Goal: Information Seeking & Learning: Find specific fact

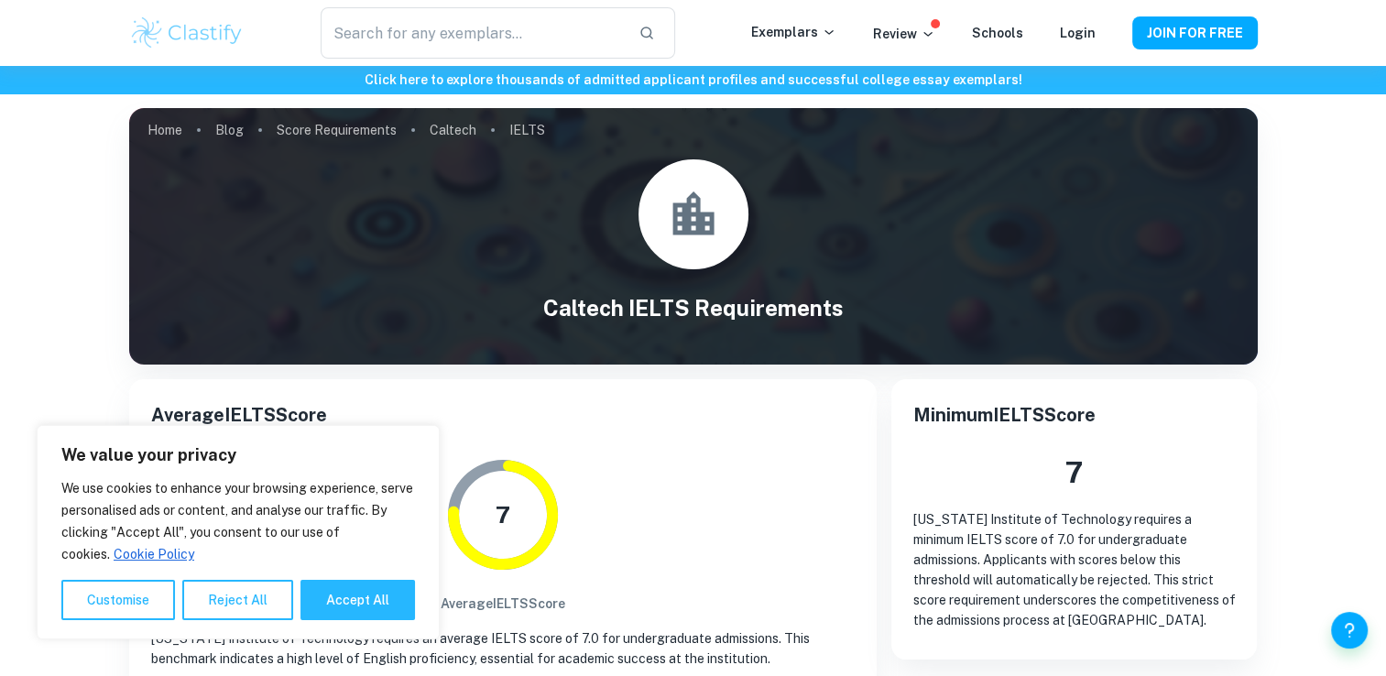
scroll to position [292, 0]
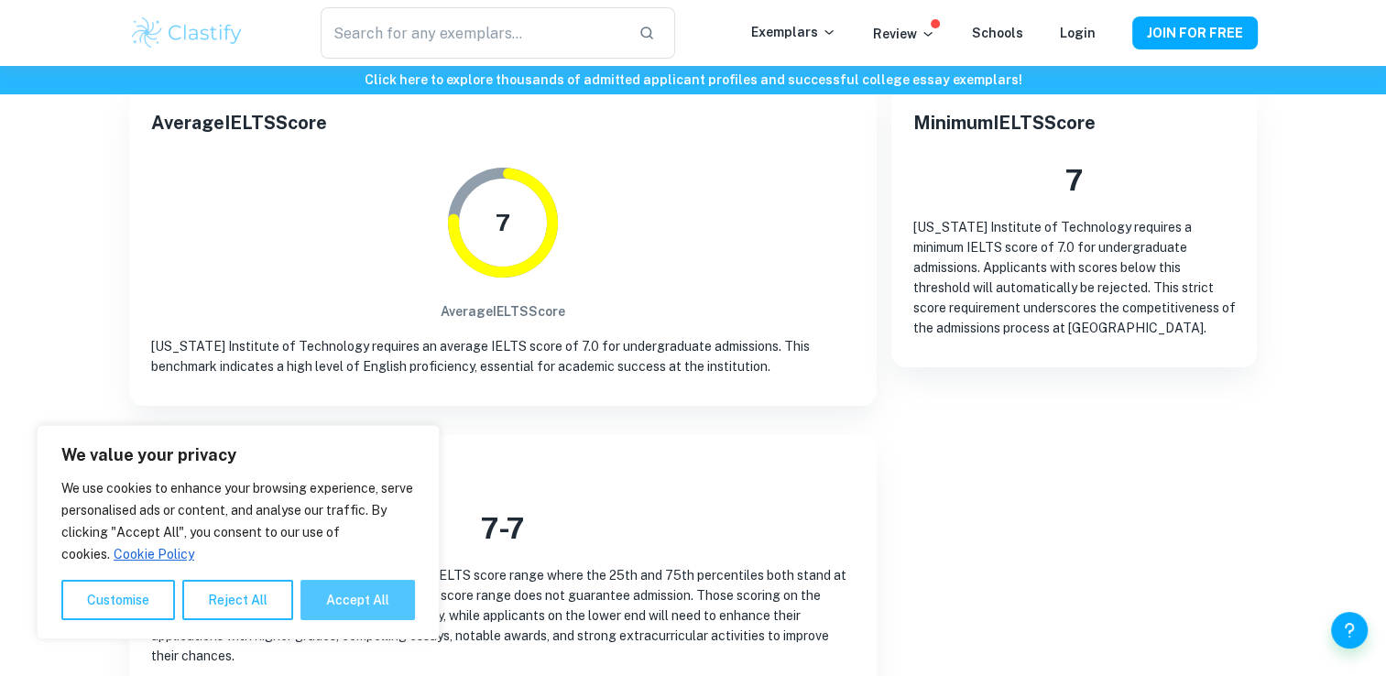
click at [355, 599] on button "Accept All" at bounding box center [357, 600] width 115 height 40
checkbox input "true"
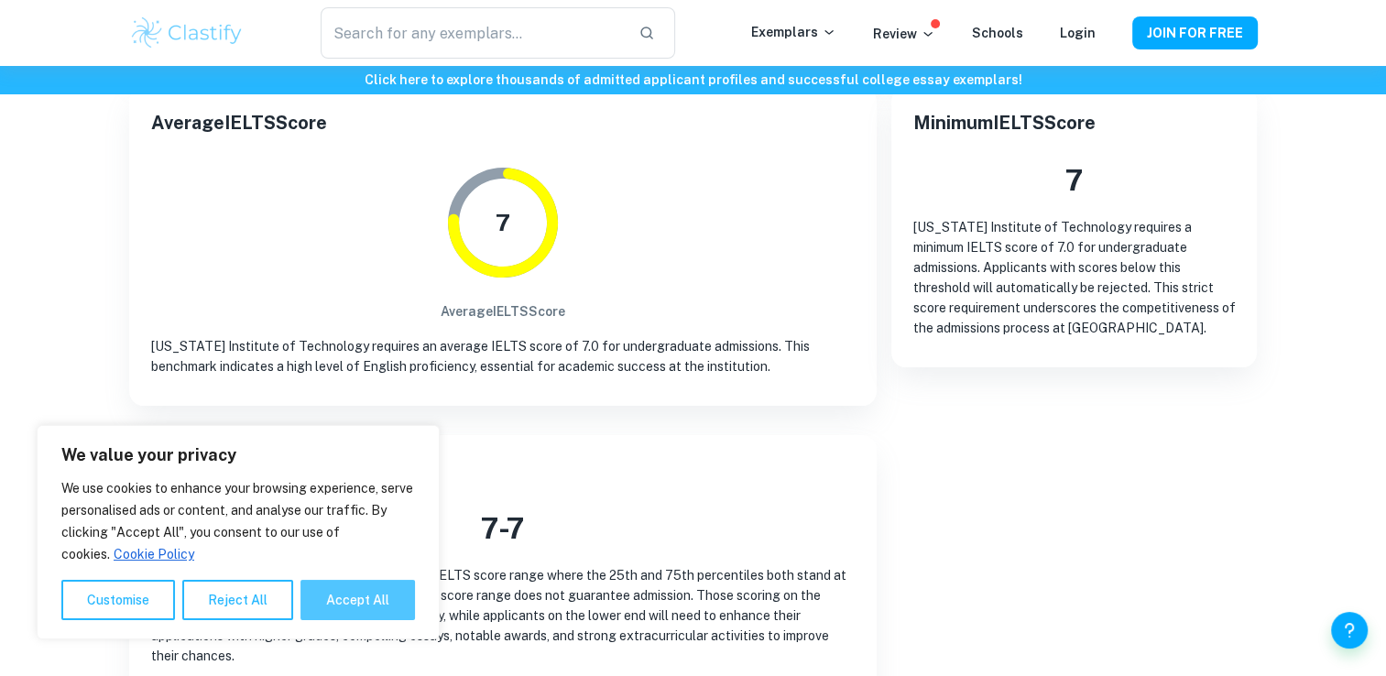
checkbox input "true"
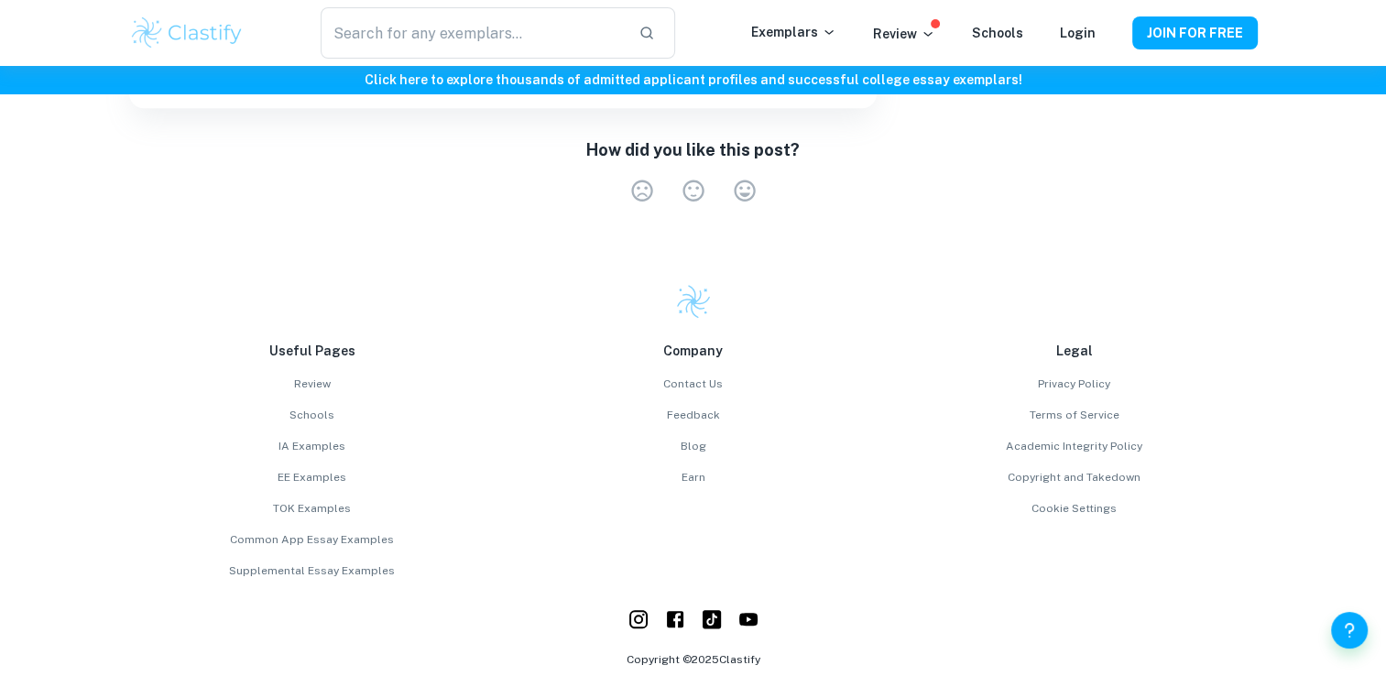
scroll to position [1471, 0]
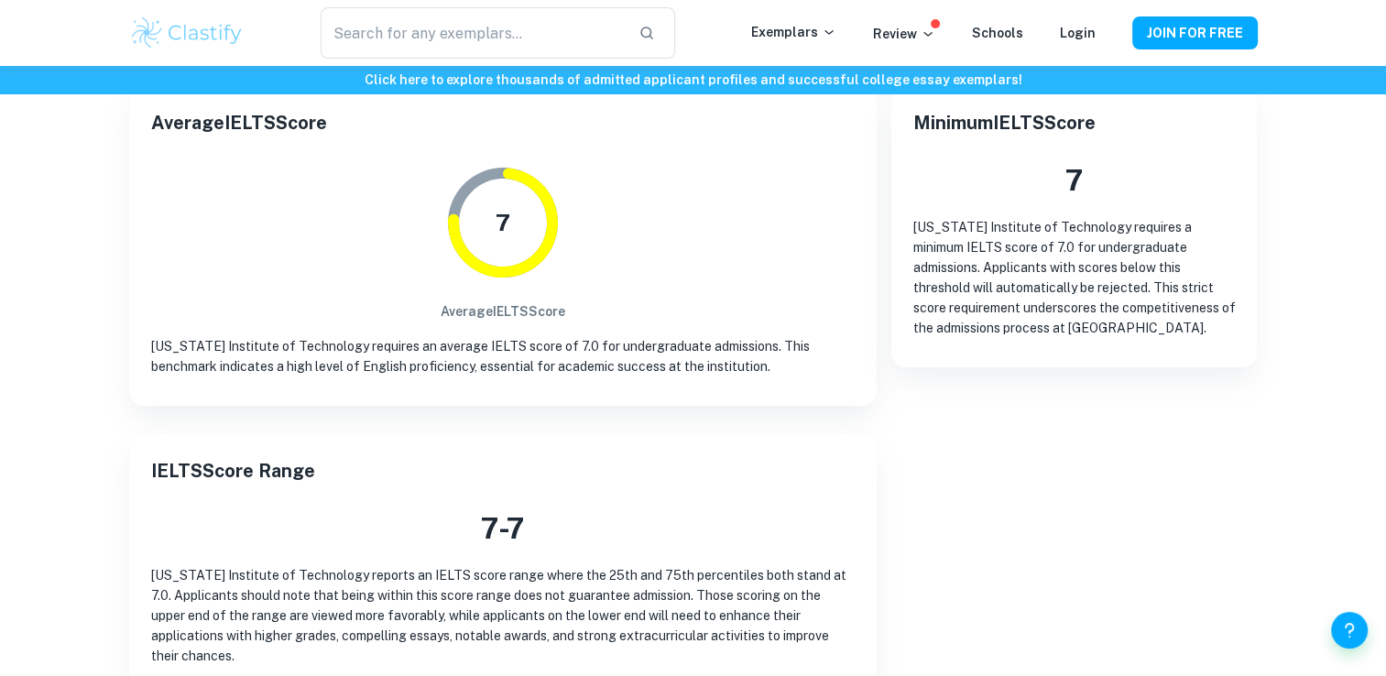
click at [912, 28] on p "Review" at bounding box center [904, 34] width 62 height 20
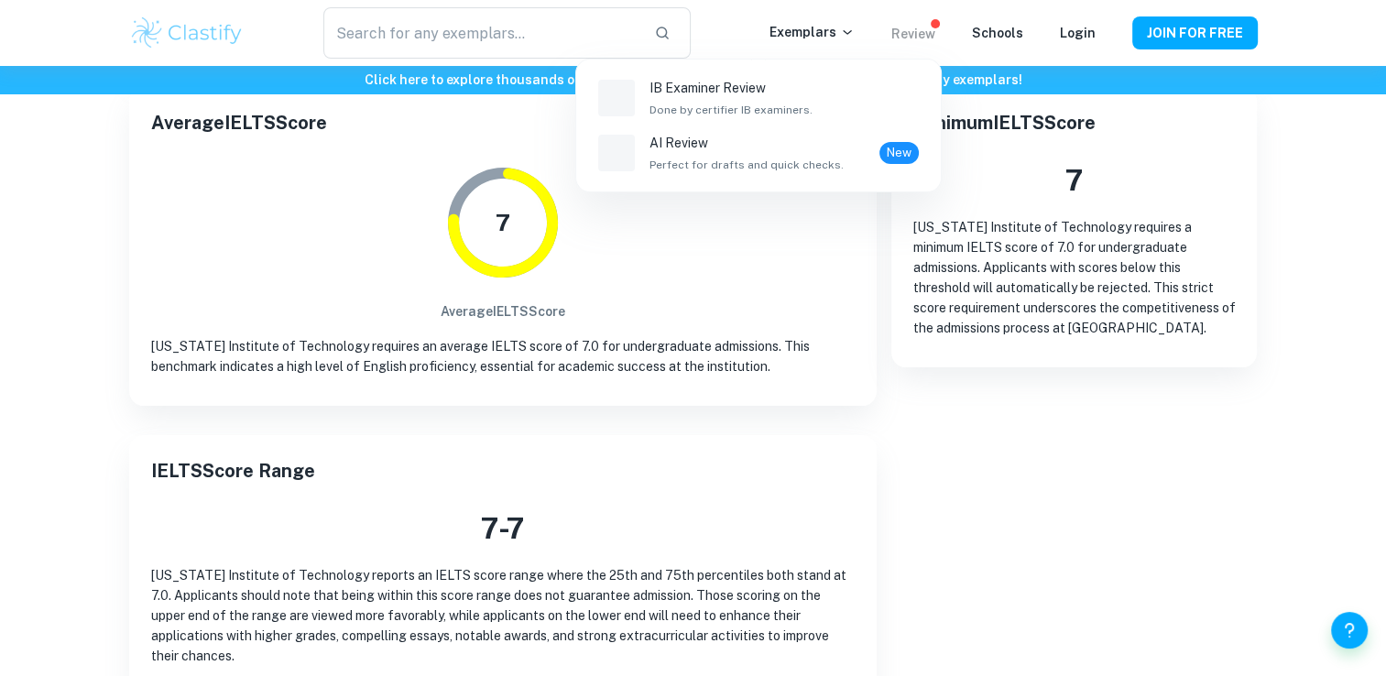
scroll to position [292, 0]
click at [1125, 479] on div at bounding box center [693, 338] width 1386 height 676
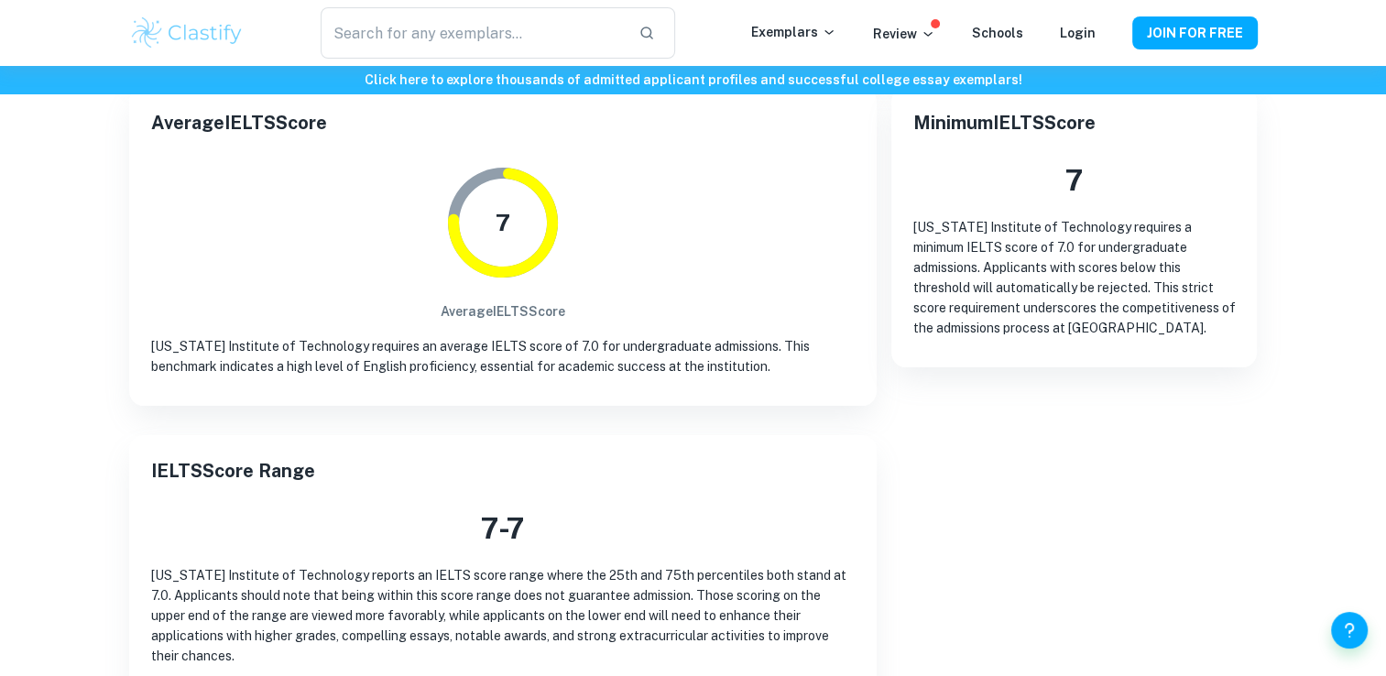
click at [607, 359] on p "[US_STATE] Institute of Technology requires an average IELTS score of 7.0 for u…" at bounding box center [503, 356] width 704 height 40
